Goal: Obtain resource: Download file/media

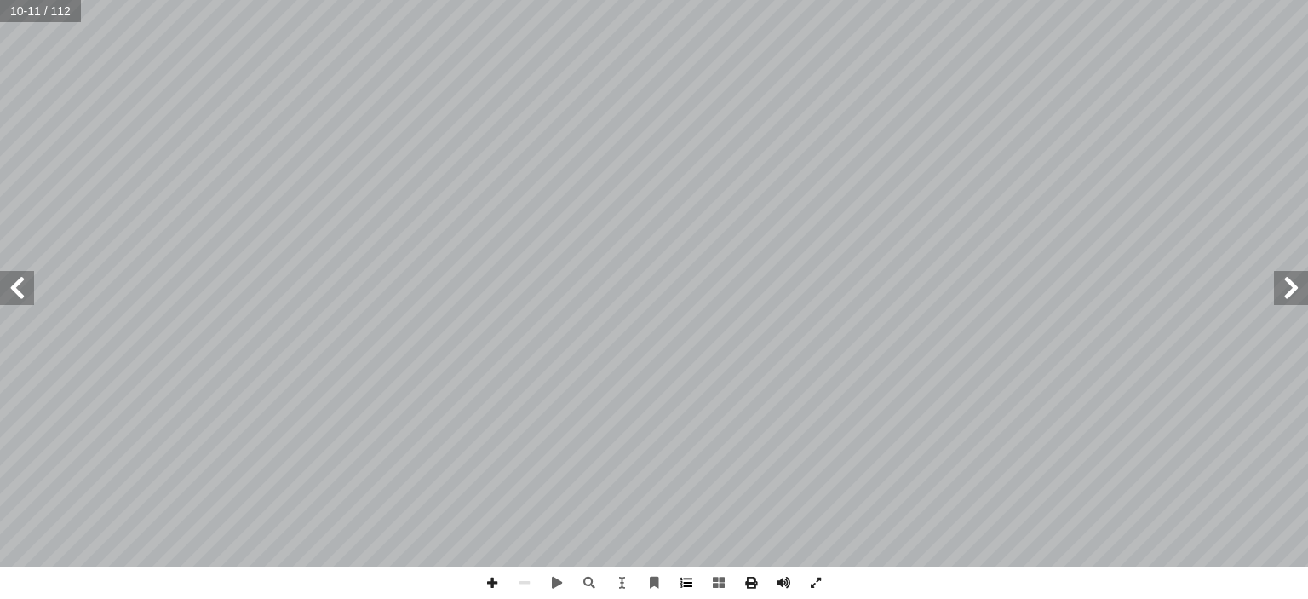
click at [689, 582] on span at bounding box center [686, 582] width 32 height 32
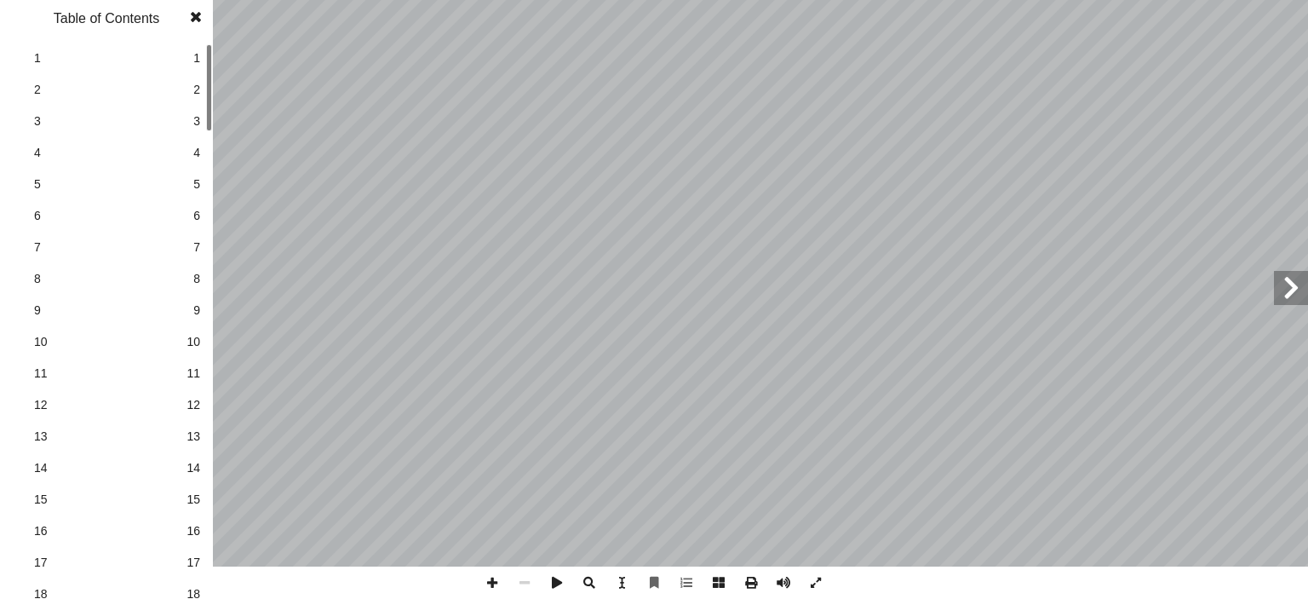
click at [197, 17] on span at bounding box center [196, 17] width 31 height 34
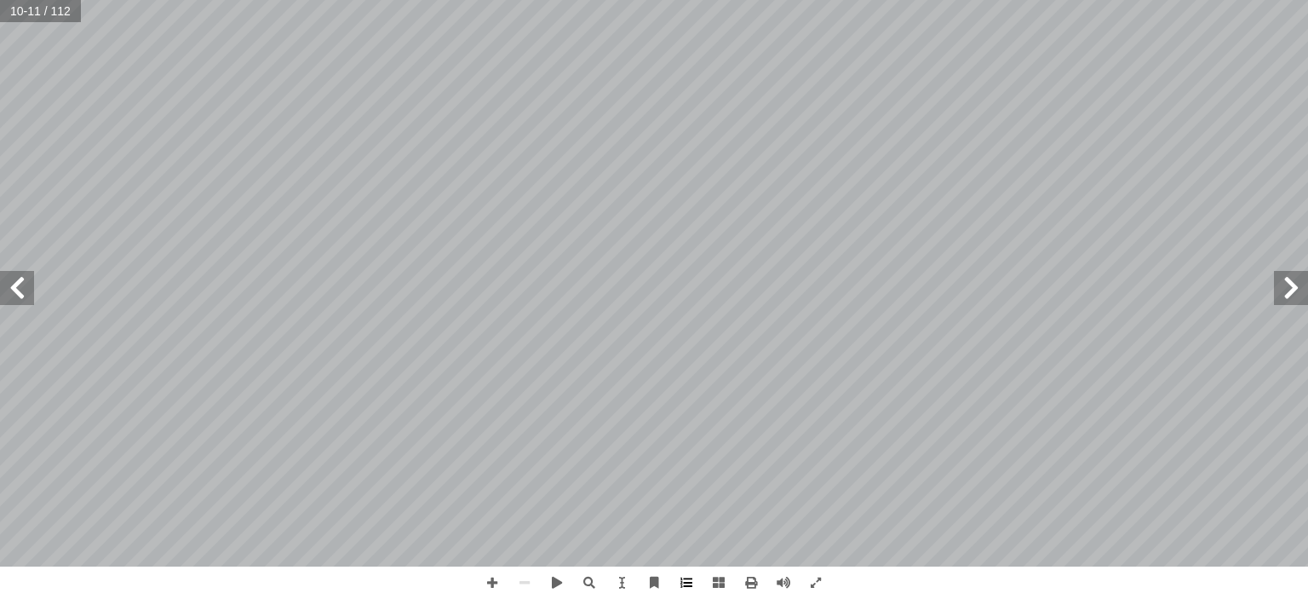
click at [682, 584] on span at bounding box center [686, 582] width 32 height 32
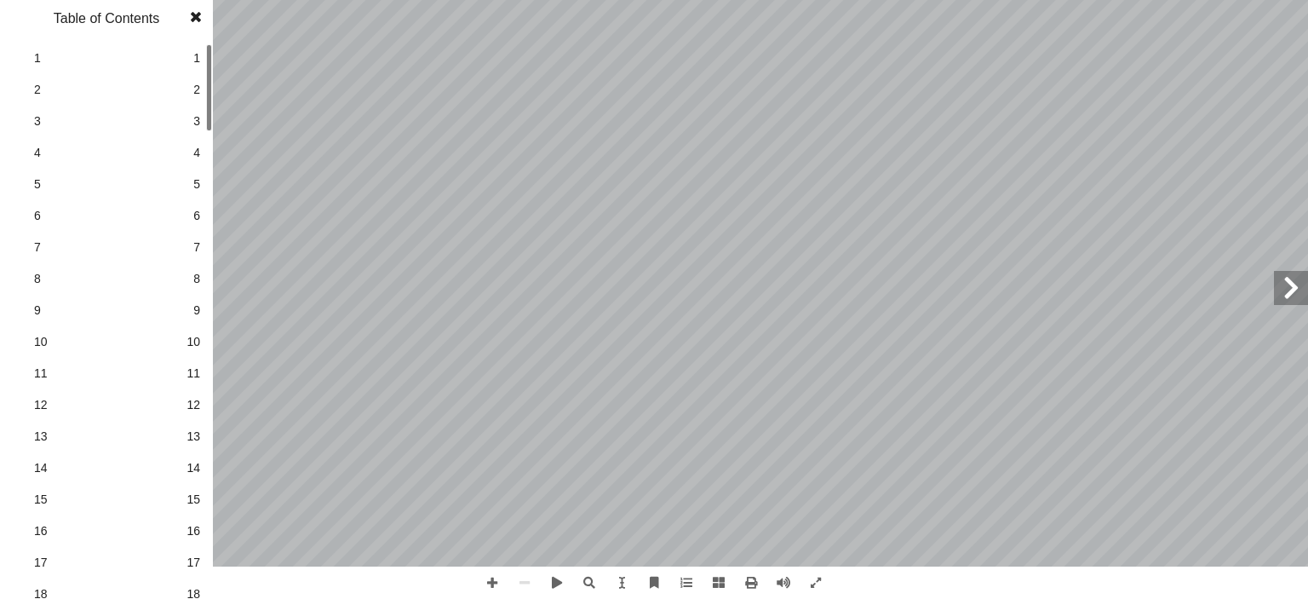
click at [194, 20] on span at bounding box center [196, 17] width 31 height 34
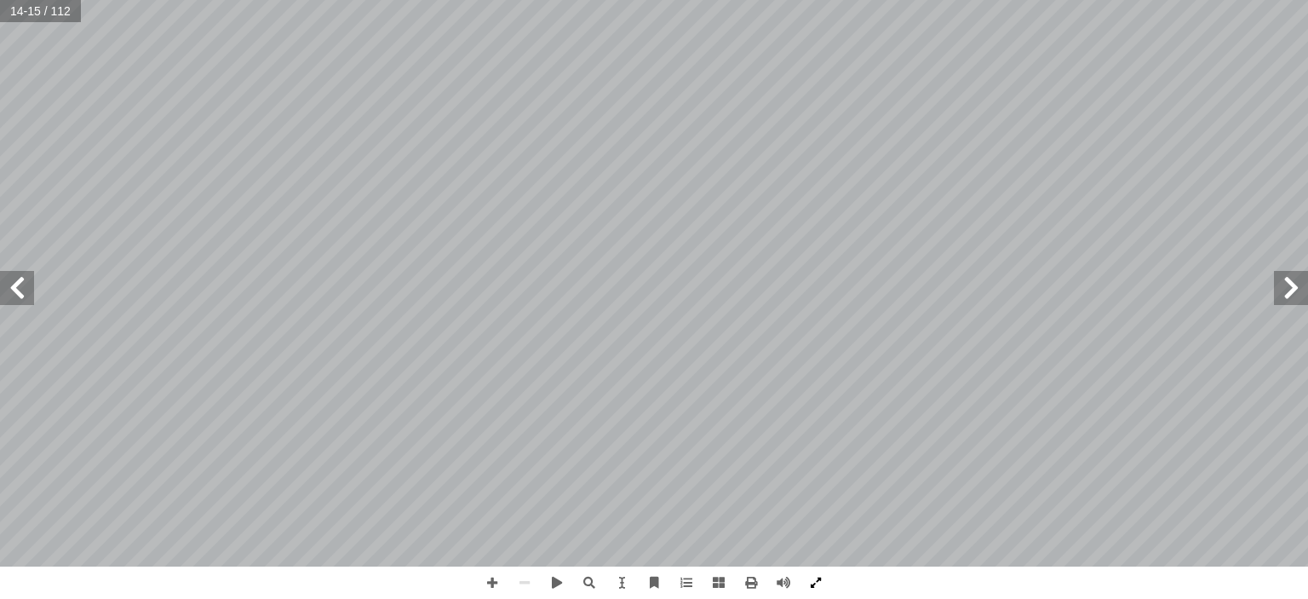
drag, startPoint x: 700, startPoint y: 596, endPoint x: 816, endPoint y: 587, distance: 116.2
click at [816, 587] on span at bounding box center [816, 582] width 32 height 32
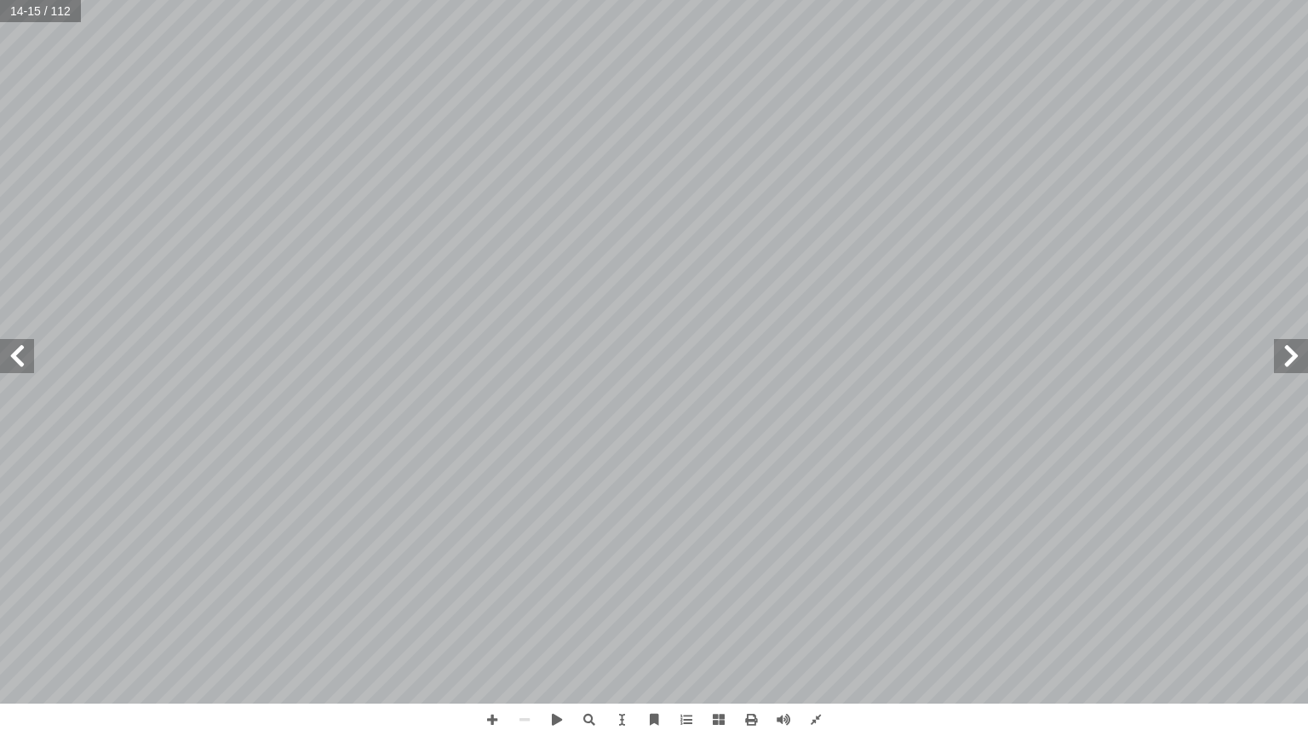
click at [1282, 355] on span at bounding box center [1291, 356] width 34 height 34
click at [1282, 356] on span at bounding box center [1291, 356] width 34 height 34
click at [14, 355] on span at bounding box center [17, 356] width 34 height 34
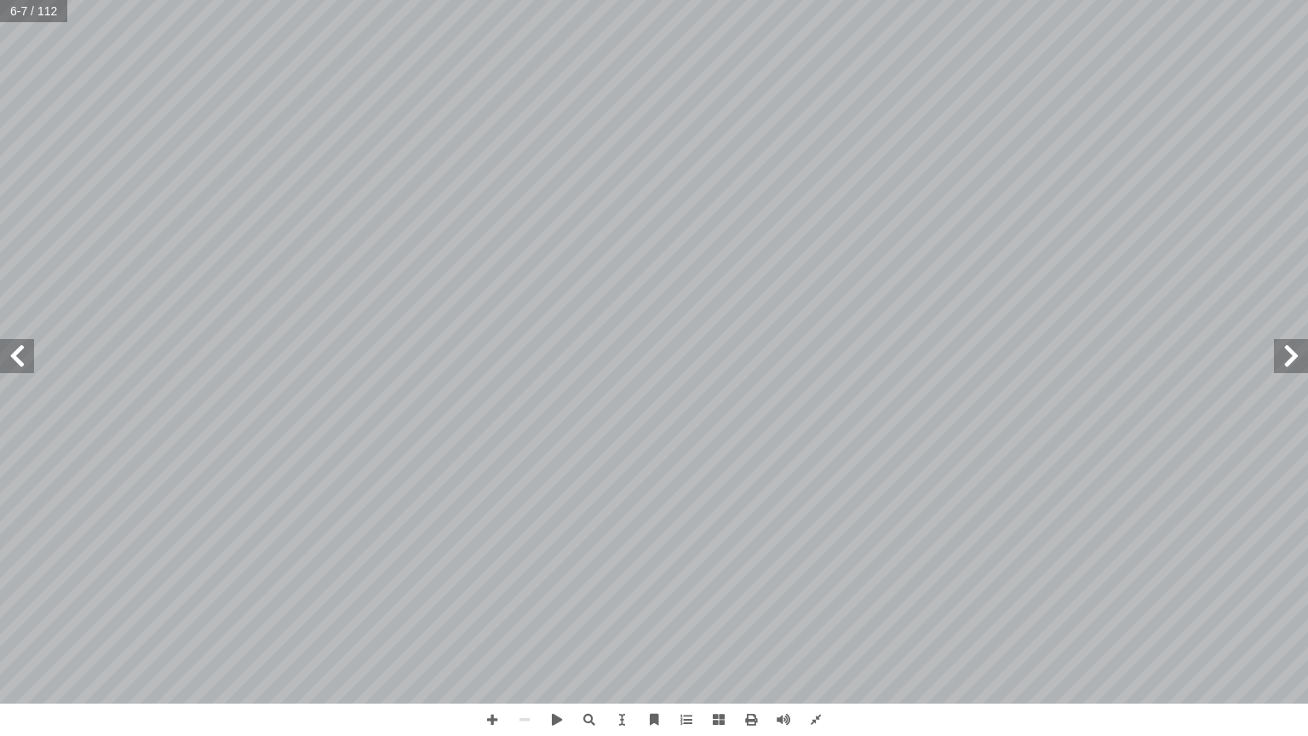
click at [14, 355] on span at bounding box center [17, 356] width 34 height 34
click at [9, 372] on span at bounding box center [17, 356] width 34 height 34
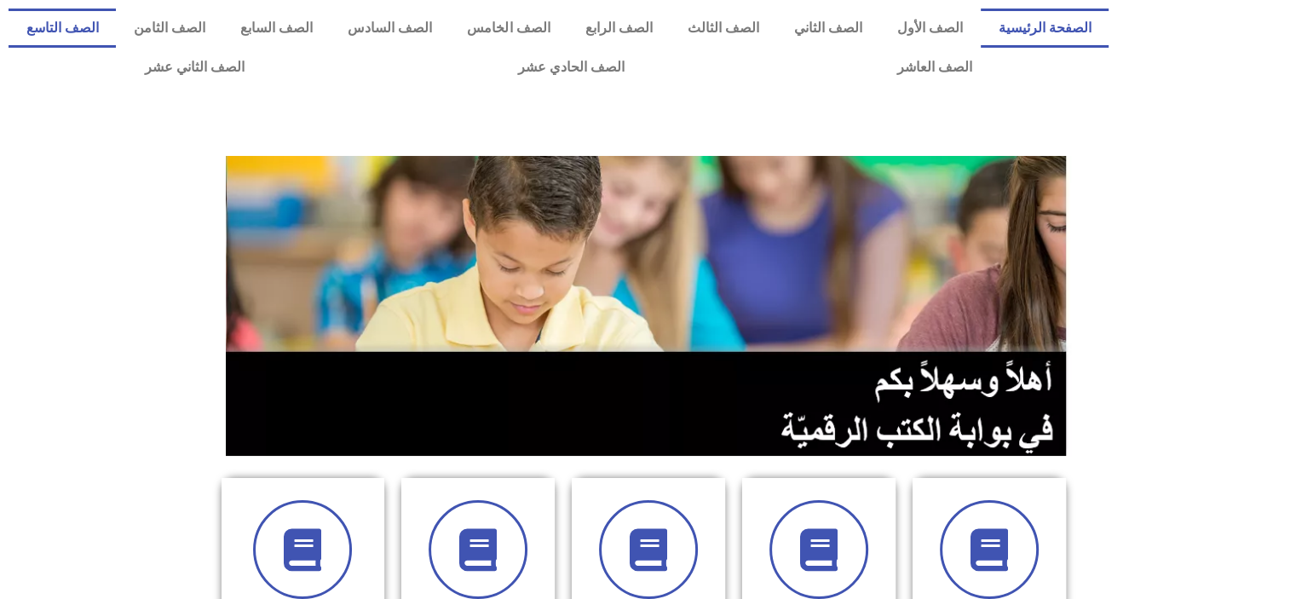
click at [116, 30] on link "الصف التاسع" at bounding box center [62, 28] width 107 height 39
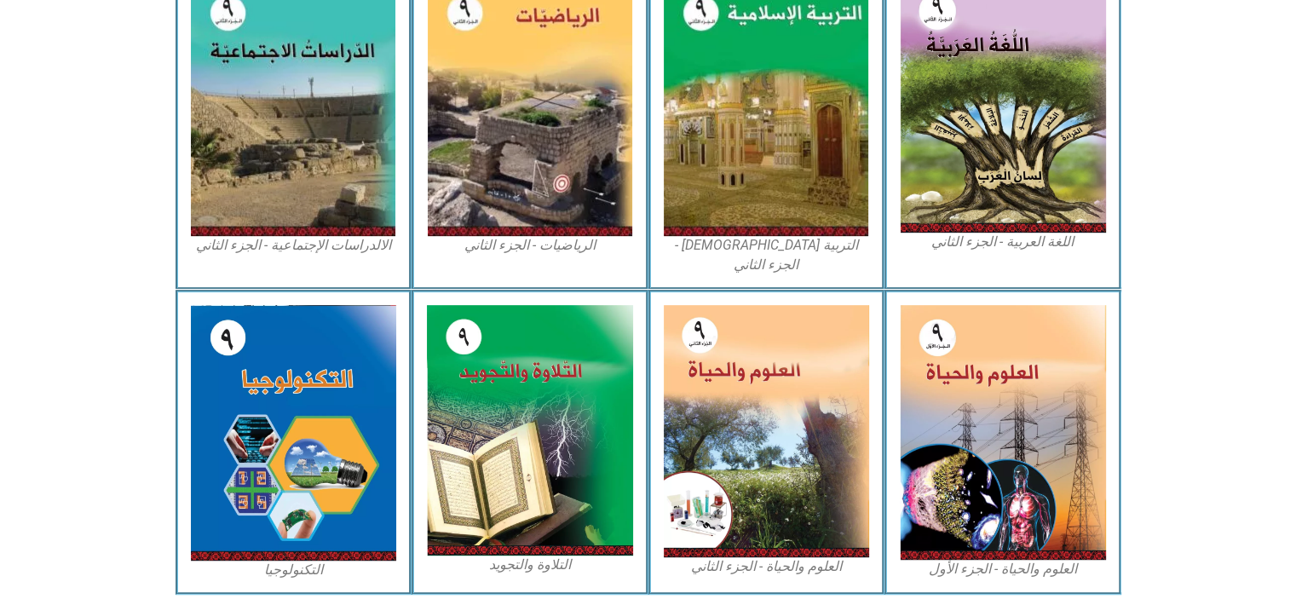
scroll to position [917, 0]
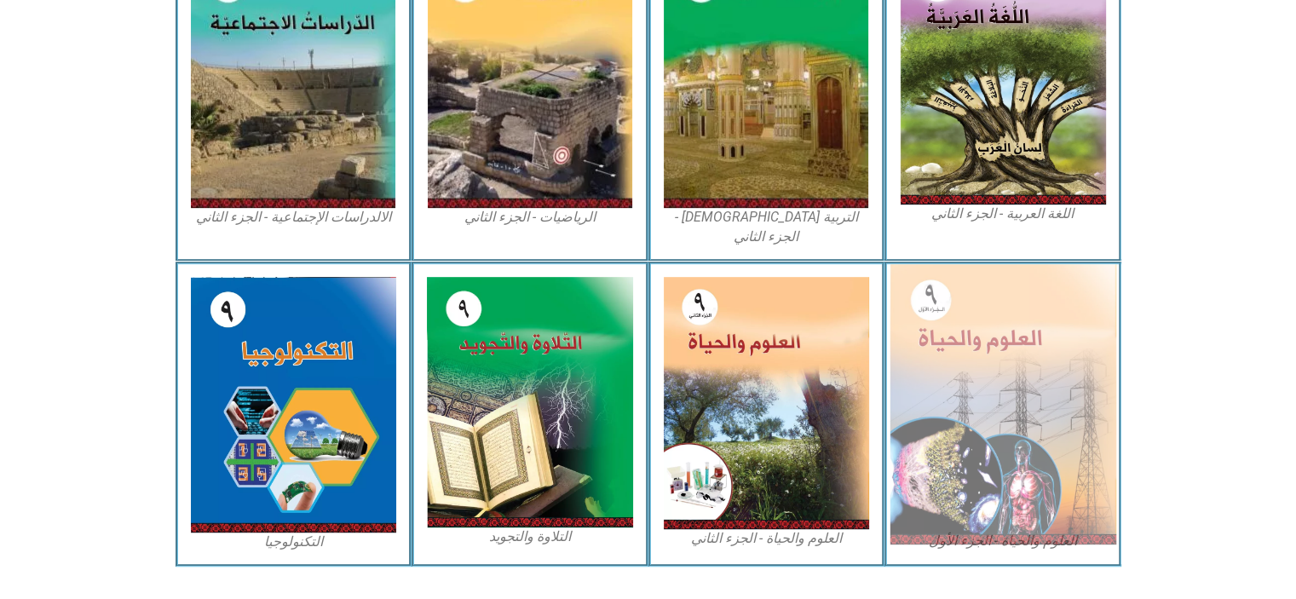
click at [1057, 375] on img at bounding box center [1002, 404] width 227 height 280
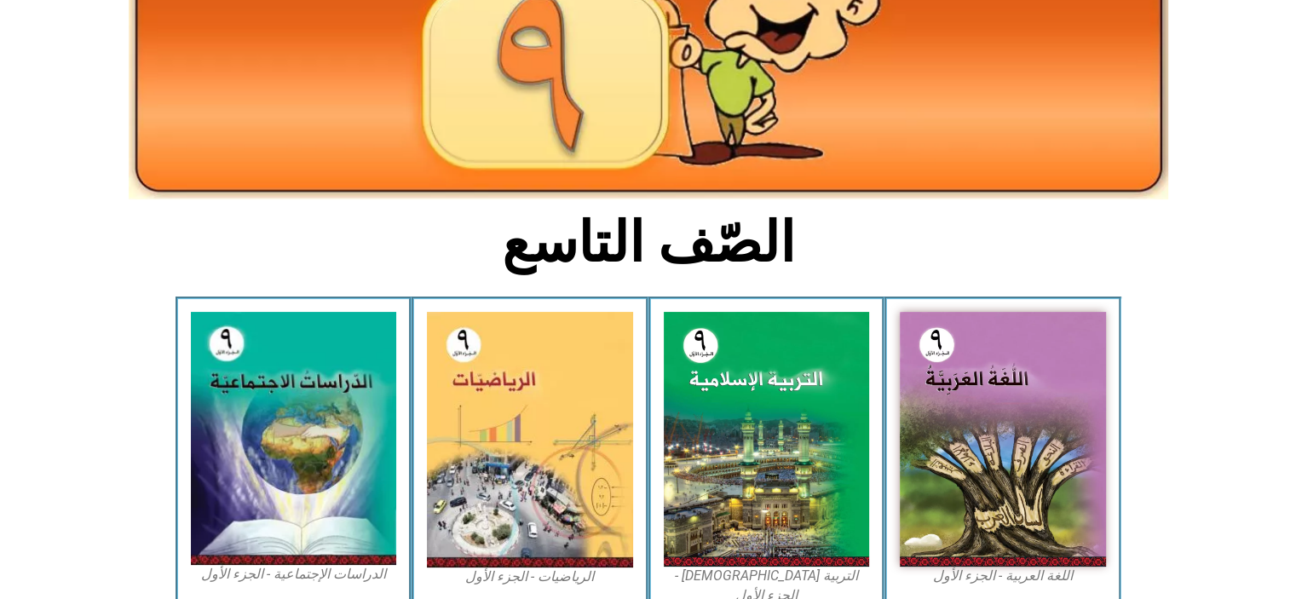
scroll to position [0, 0]
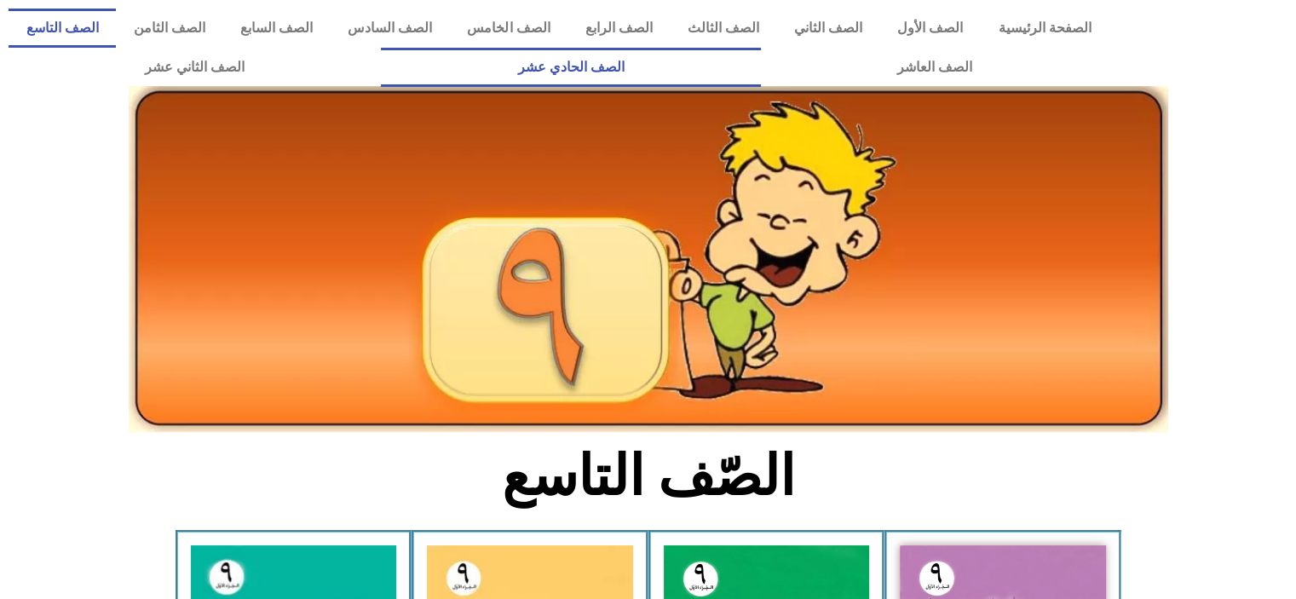
click at [760, 70] on link "الصف الحادي عشر" at bounding box center [570, 67] width 379 height 39
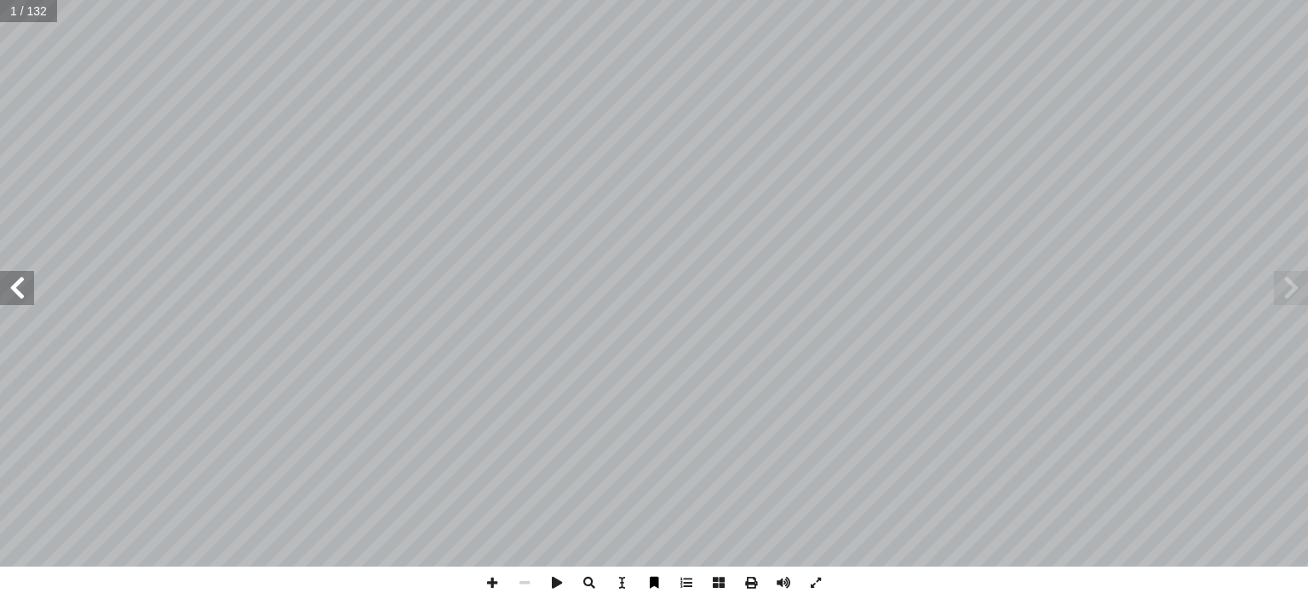
drag, startPoint x: 653, startPoint y: 585, endPoint x: 678, endPoint y: 575, distance: 26.7
click at [678, 575] on div at bounding box center [654, 582] width 356 height 32
click at [718, 582] on span at bounding box center [719, 582] width 32 height 32
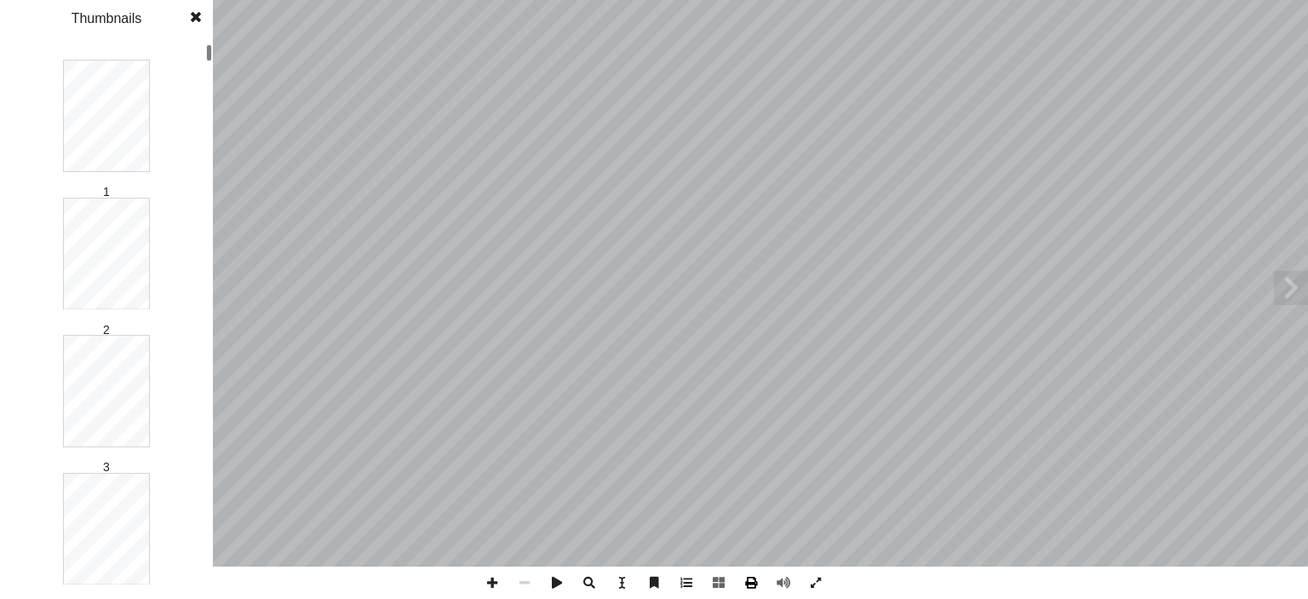
click at [753, 578] on span at bounding box center [751, 582] width 32 height 32
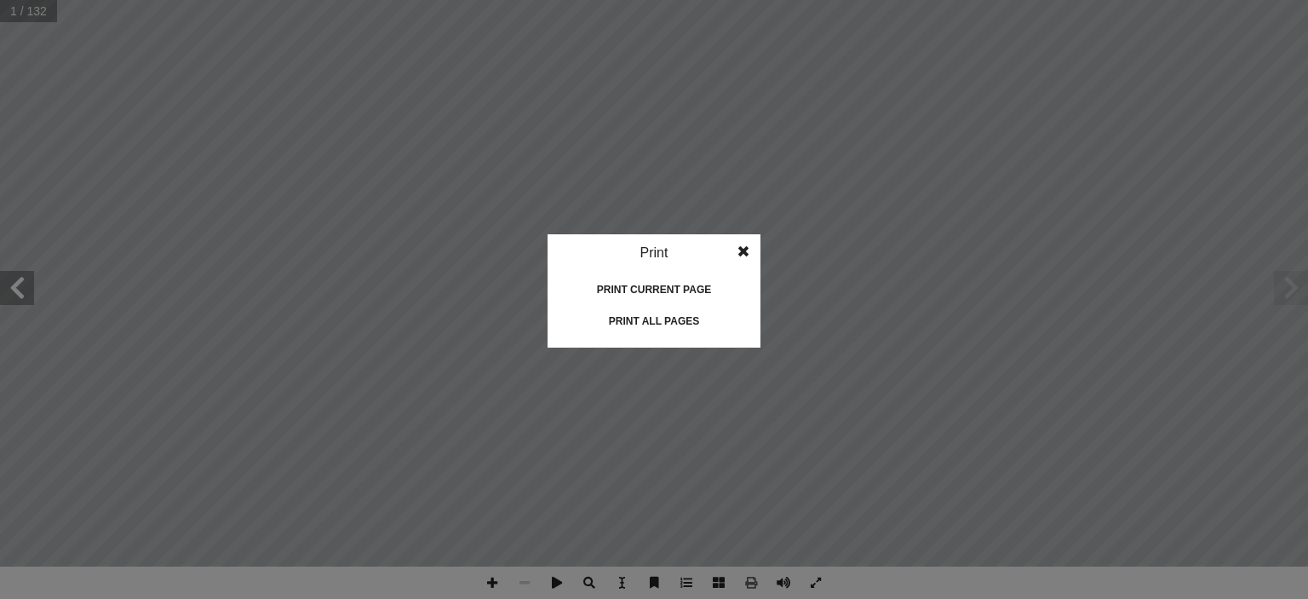
click at [654, 317] on div "Print all pages" at bounding box center [654, 321] width 170 height 27
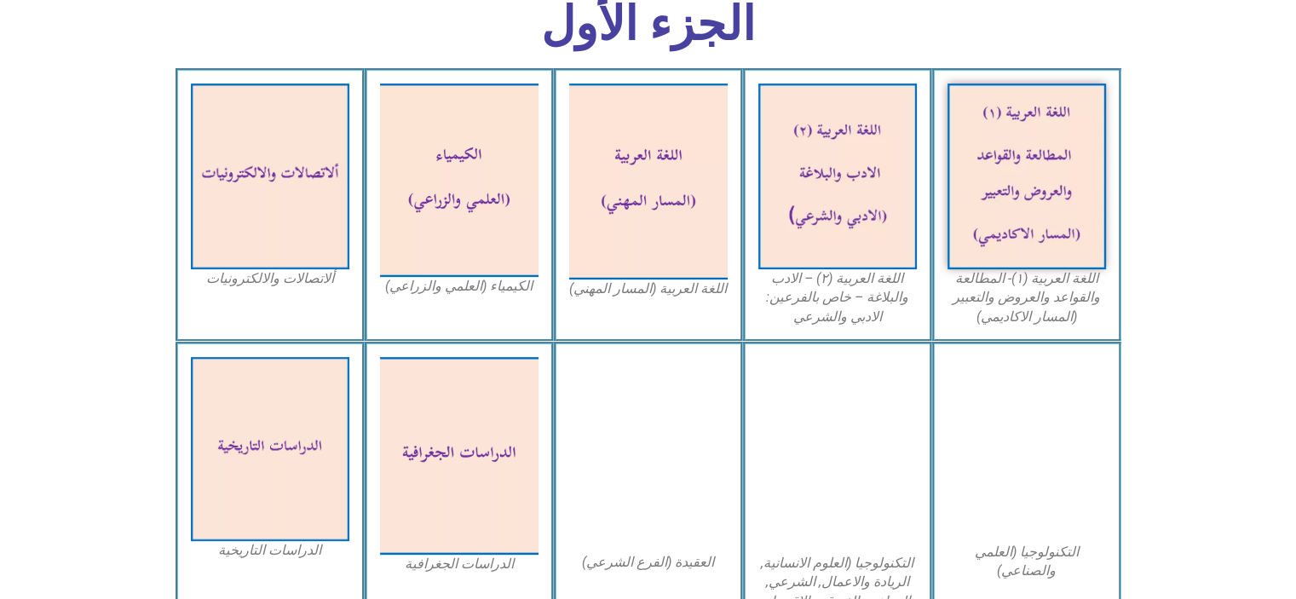
scroll to position [474, 0]
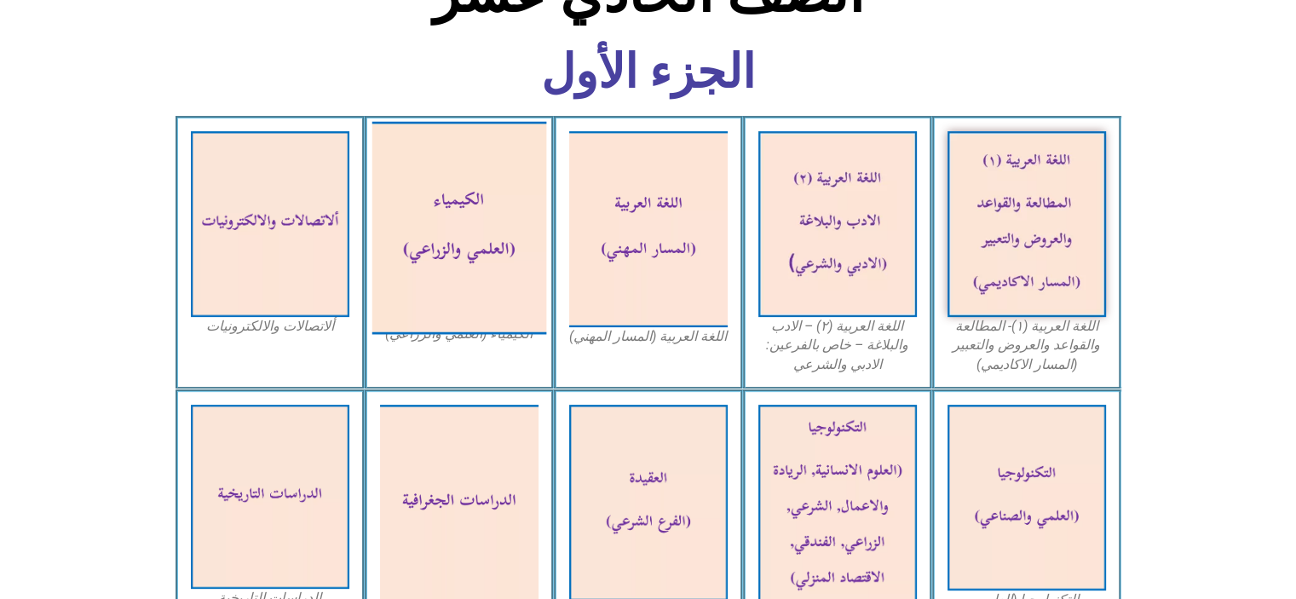
click at [440, 173] on img at bounding box center [458, 227] width 175 height 213
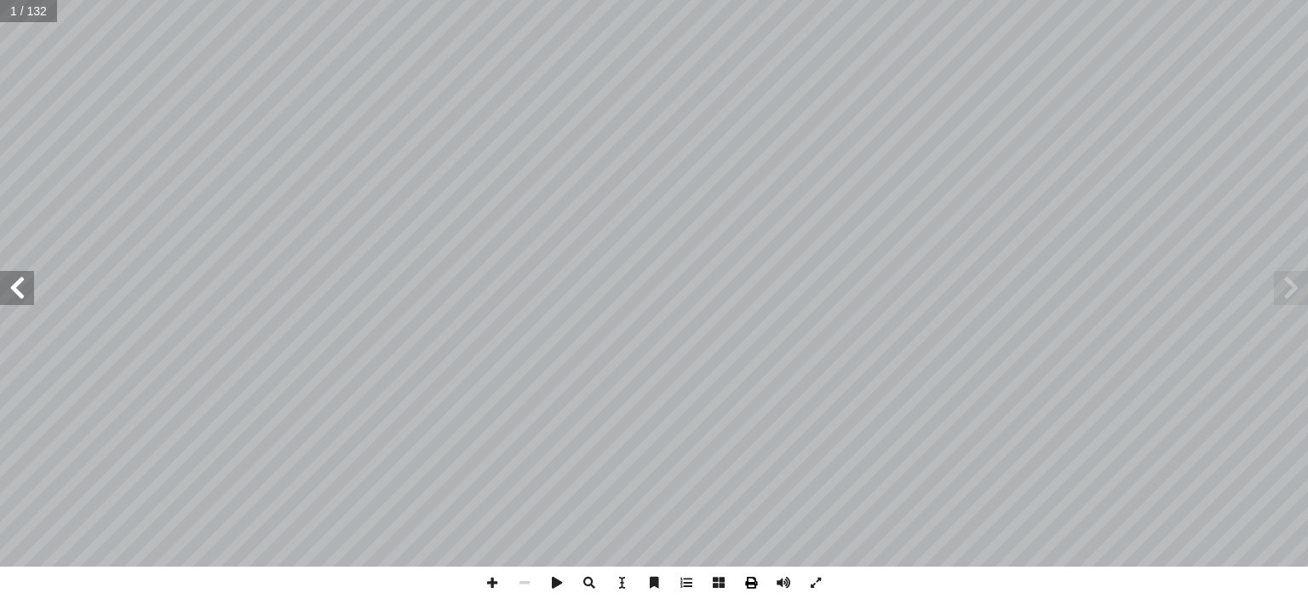
click at [753, 588] on span at bounding box center [751, 582] width 32 height 32
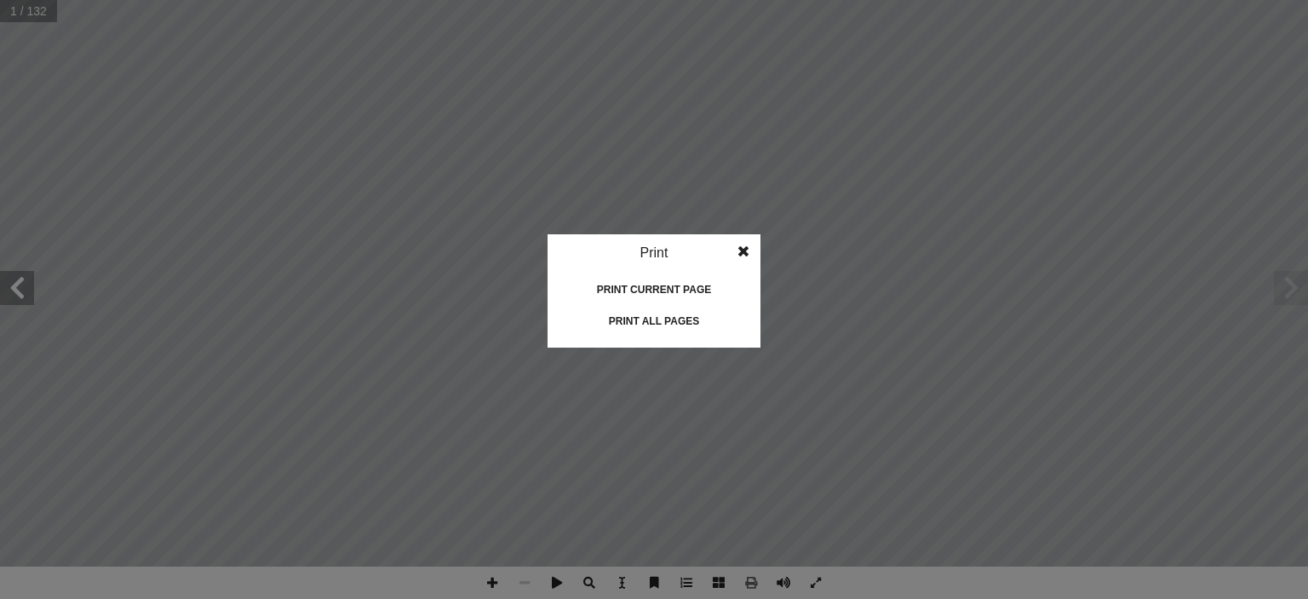
click at [658, 318] on div "Print all pages" at bounding box center [654, 321] width 170 height 27
